Goal: Task Accomplishment & Management: Use online tool/utility

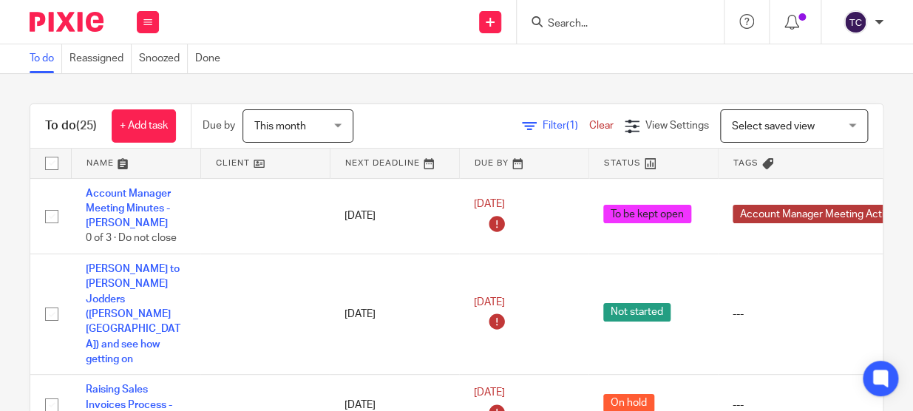
scroll to position [268, 0]
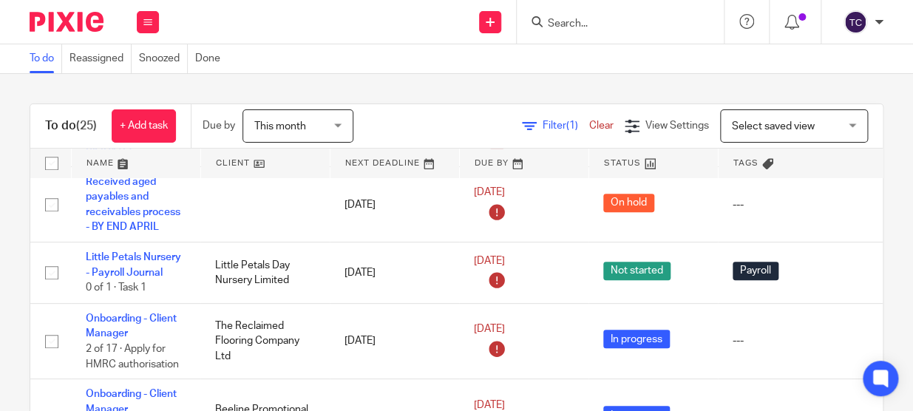
click at [630, 21] on input "Search" at bounding box center [612, 24] width 133 height 13
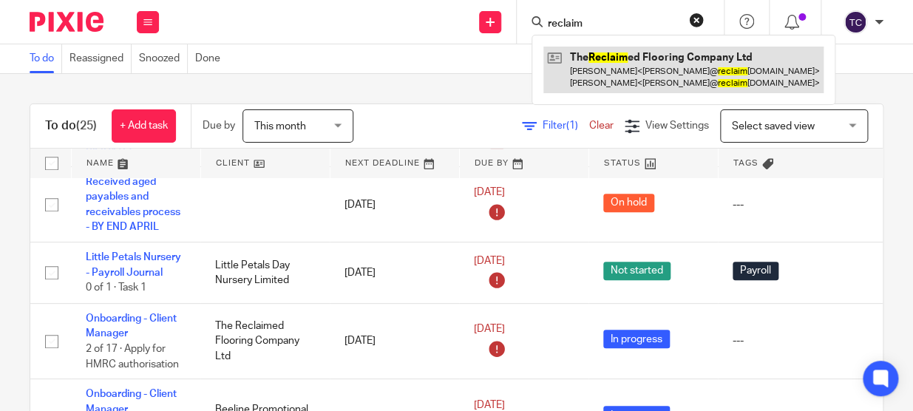
type input "reclaim"
click at [630, 52] on link at bounding box center [683, 70] width 280 height 46
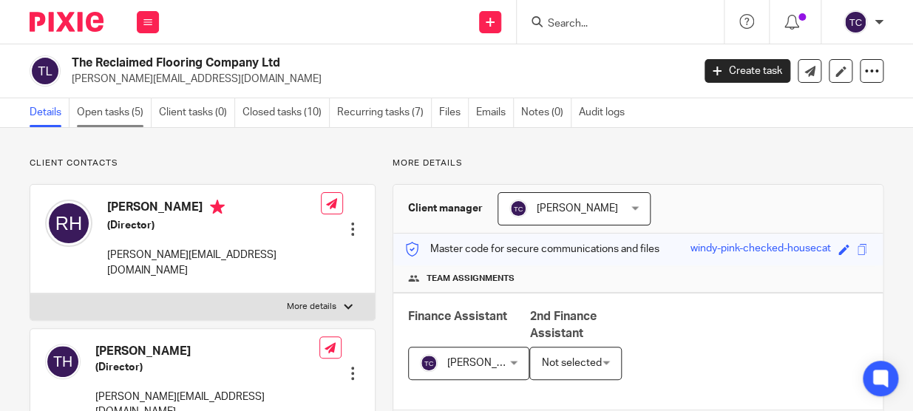
click at [130, 116] on link "Open tasks (5)" at bounding box center [114, 112] width 75 height 29
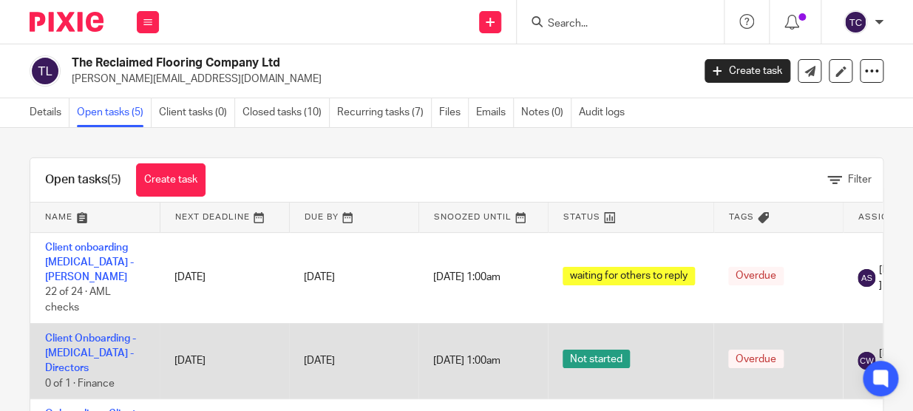
scroll to position [67, 0]
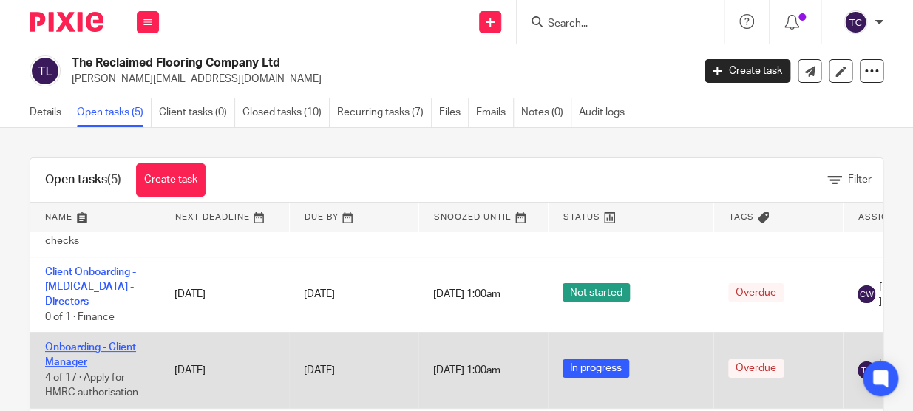
click at [115, 342] on link "Onboarding - Client Manager" at bounding box center [90, 354] width 91 height 25
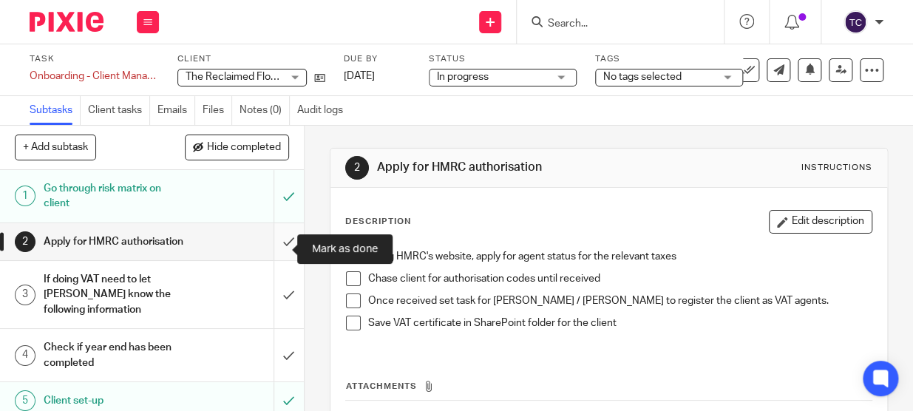
click at [265, 247] on input "submit" at bounding box center [152, 241] width 304 height 37
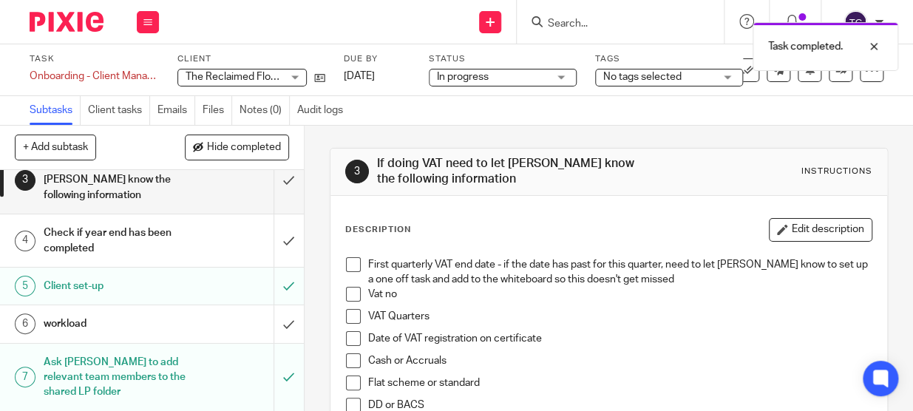
scroll to position [134, 0]
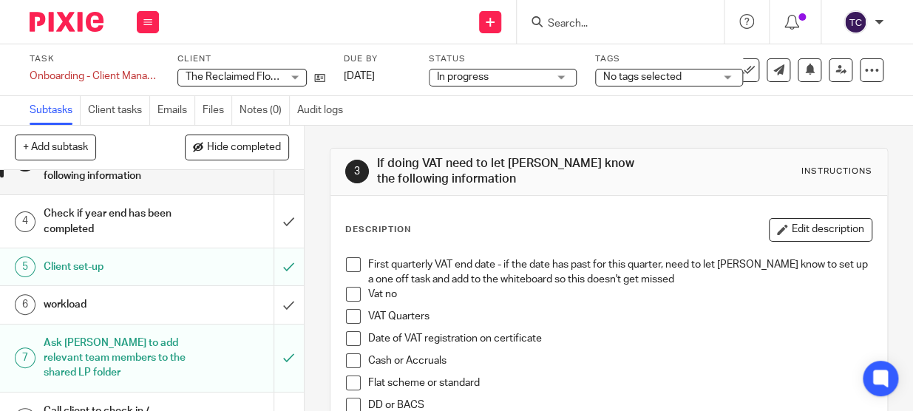
click at [624, 174] on h1 "If doing VAT need to let [PERSON_NAME] know the following information" at bounding box center [508, 172] width 263 height 32
